Goal: Download file/media

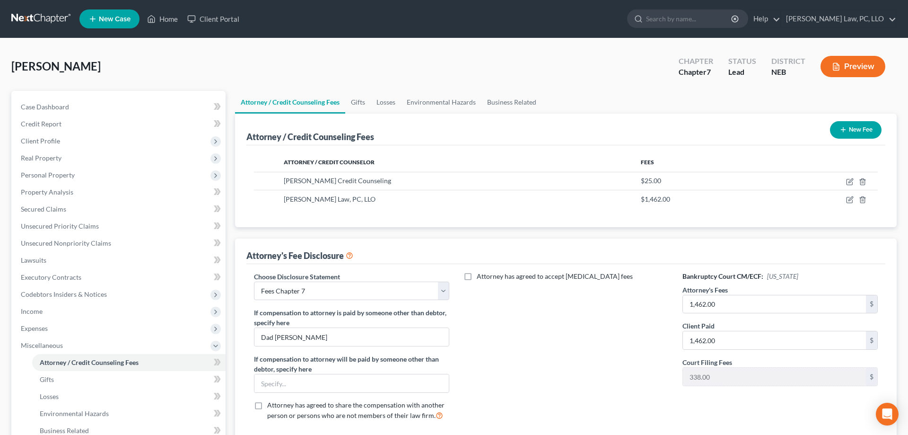
select select "2"
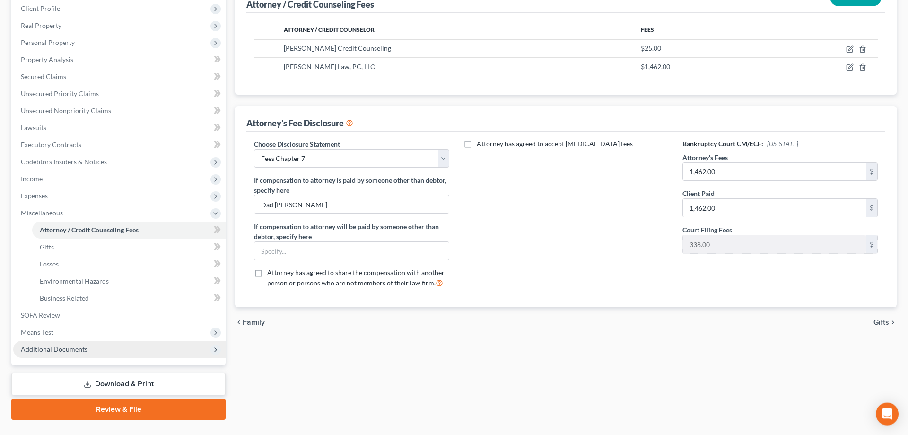
scroll to position [152, 0]
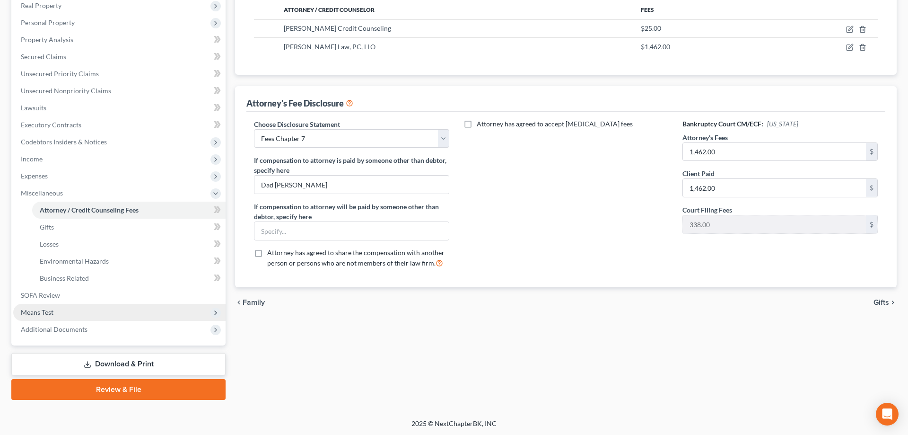
click at [77, 307] on span "Means Test" at bounding box center [119, 312] width 212 height 17
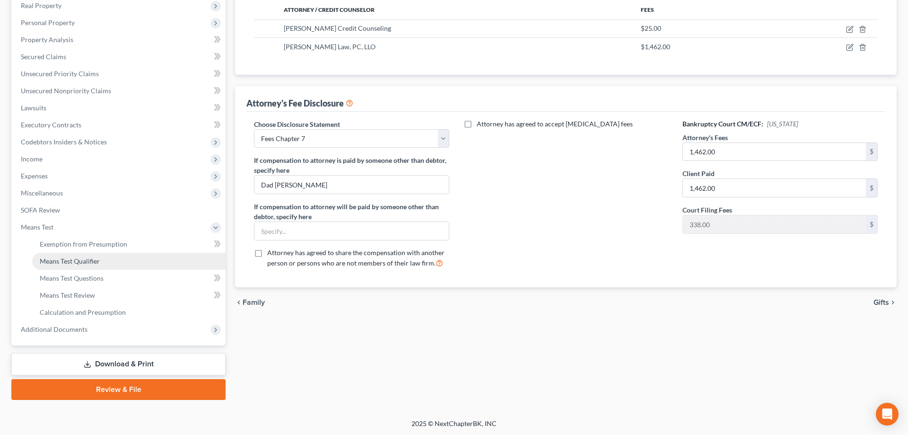
click at [86, 255] on link "Means Test Qualifier" at bounding box center [128, 261] width 193 height 17
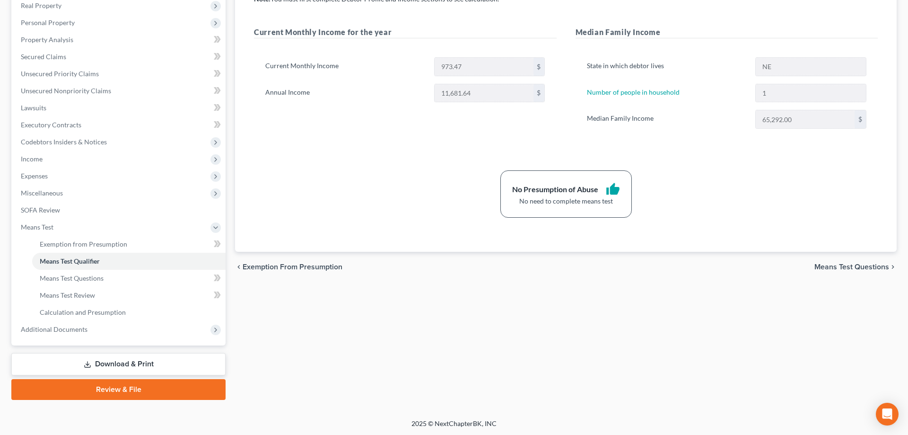
click at [104, 362] on link "Download & Print" at bounding box center [118, 364] width 214 height 22
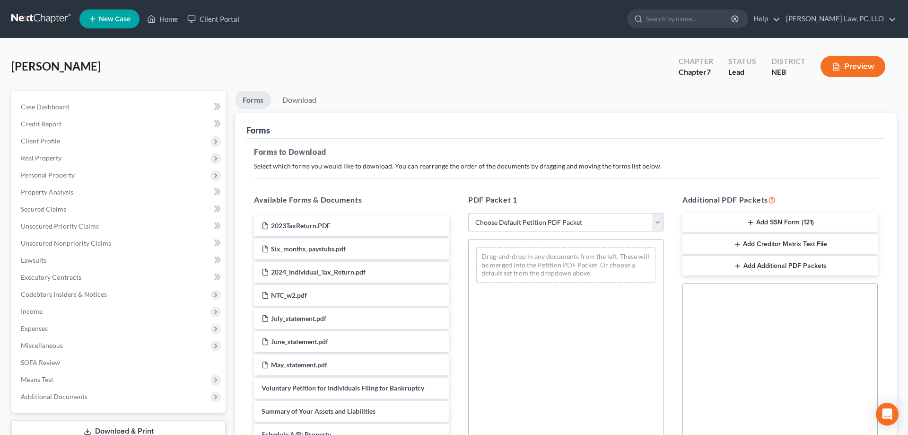
click at [468, 213] on select "Choose Default Petition PDF Packet Complete Bankruptcy Petition (all forms and …" at bounding box center [565, 222] width 195 height 19
select select "4"
click option "Chapter 7 Packet for Filing" at bounding box center [0, 0] width 0 height 0
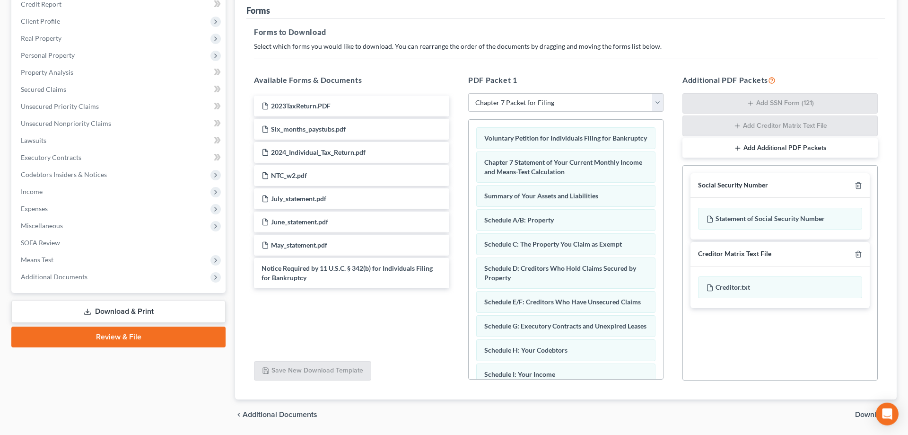
scroll to position [150, 0]
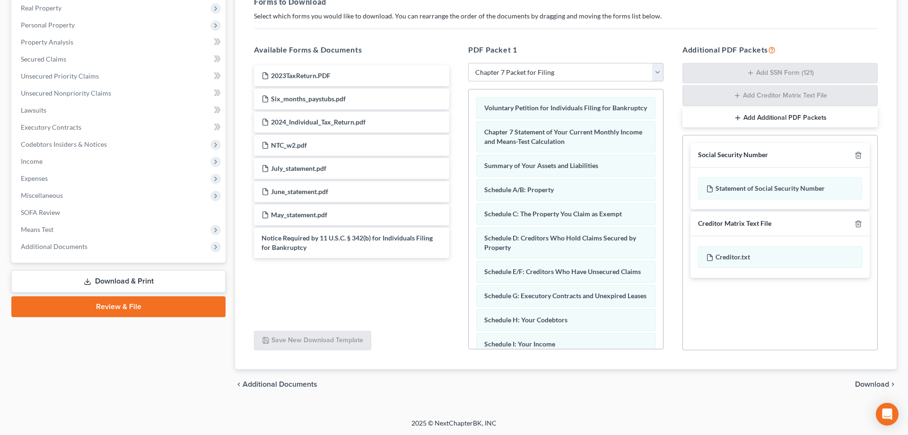
click at [861, 382] on span "Download" at bounding box center [872, 384] width 34 height 8
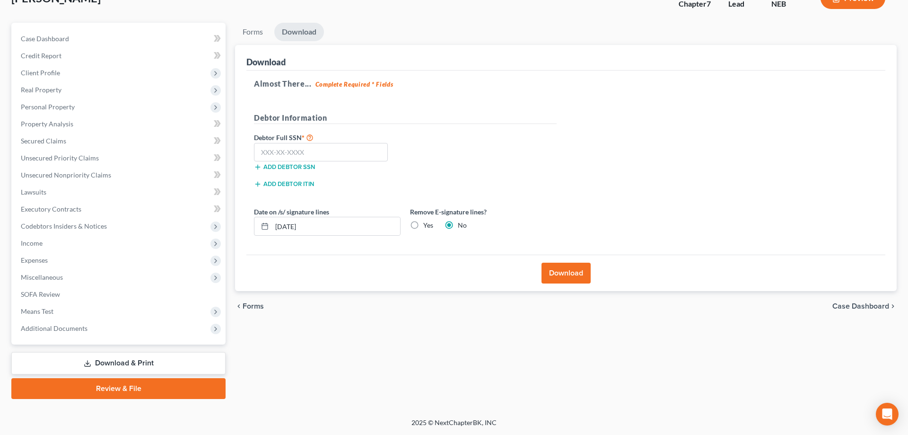
scroll to position [67, 0]
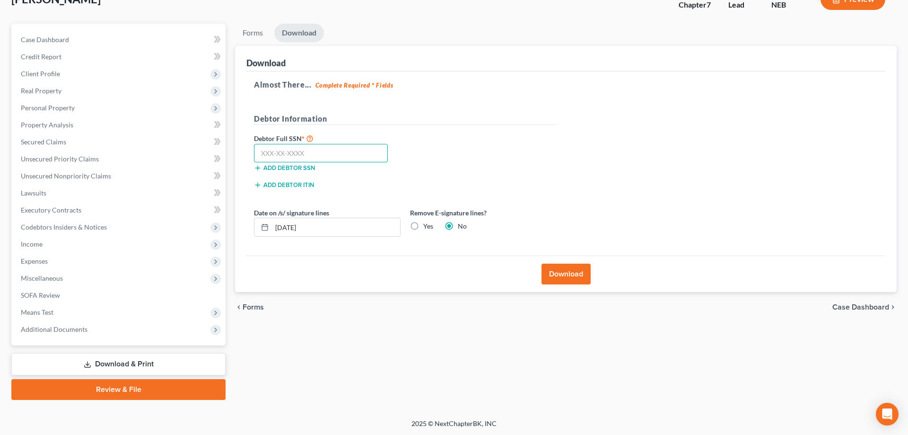
click at [333, 159] on input "text" at bounding box center [321, 153] width 134 height 19
type input "508-27-2533"
drag, startPoint x: 416, startPoint y: 227, endPoint x: 405, endPoint y: 227, distance: 10.9
click at [423, 227] on label "Yes" at bounding box center [428, 225] width 10 height 9
click at [427, 227] on input "Yes" at bounding box center [430, 224] width 6 height 6
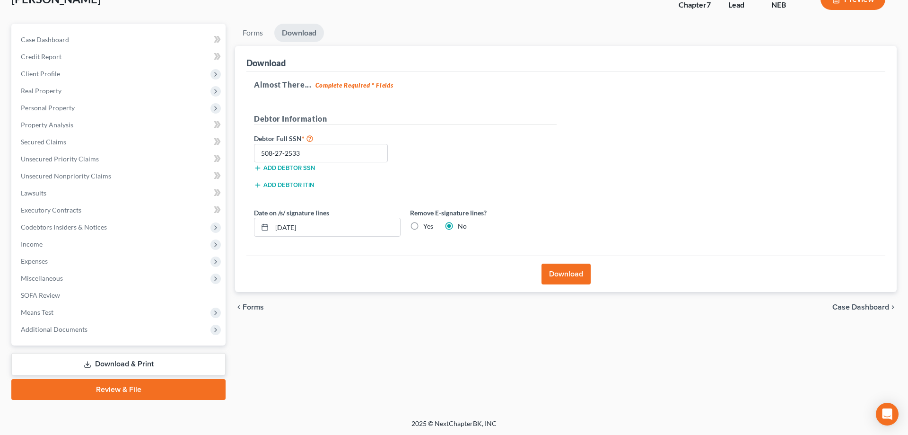
radio input "true"
radio input "false"
drag, startPoint x: 384, startPoint y: 229, endPoint x: 224, endPoint y: 229, distance: 159.8
click at [272, 229] on input "[DATE]" at bounding box center [336, 227] width 128 height 18
click at [554, 274] on button "Download" at bounding box center [565, 273] width 49 height 21
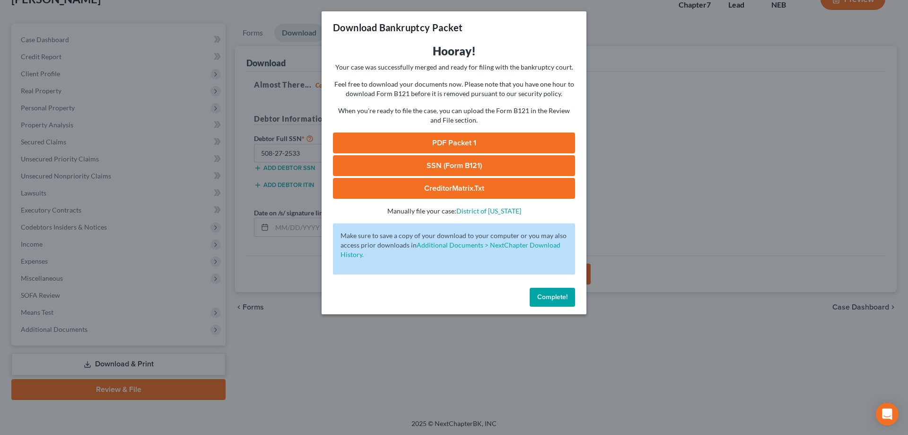
click at [413, 160] on link "SSN (Form B121)" at bounding box center [454, 165] width 242 height 21
click at [410, 142] on link "PDF Packet 1" at bounding box center [454, 142] width 242 height 21
click at [558, 299] on span "Complete!" at bounding box center [552, 297] width 30 height 8
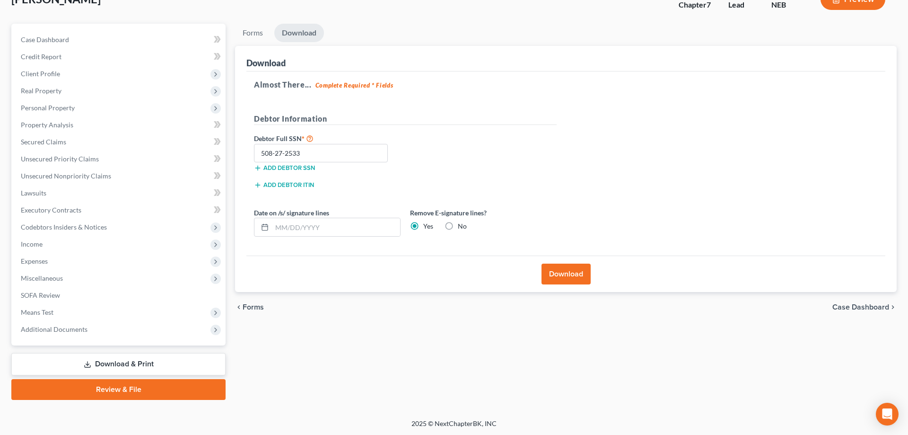
scroll to position [0, 0]
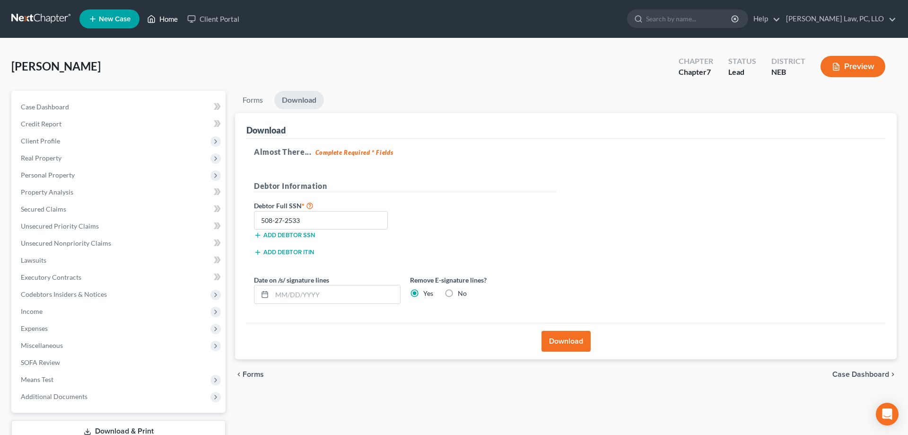
click at [162, 16] on link "Home" at bounding box center [162, 18] width 40 height 17
